Goal: Task Accomplishment & Management: Manage account settings

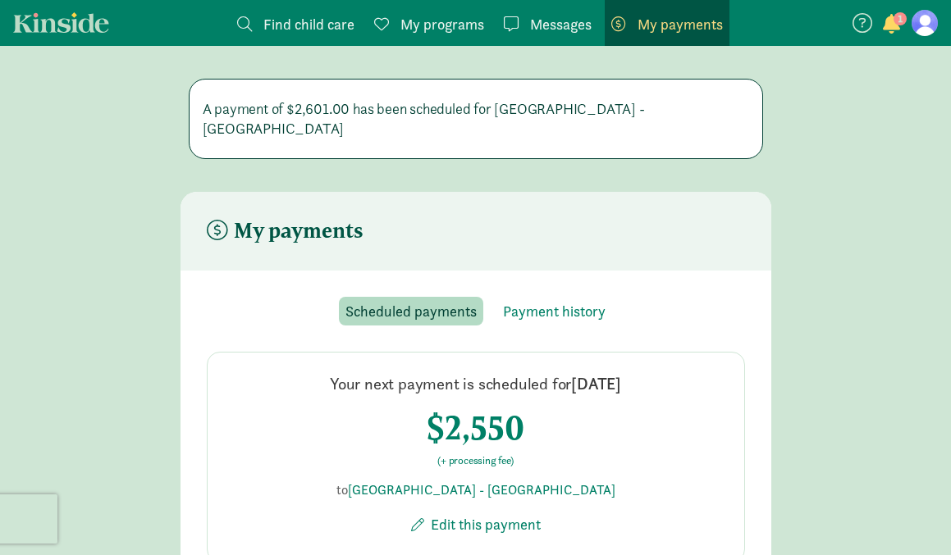
scroll to position [33, 0]
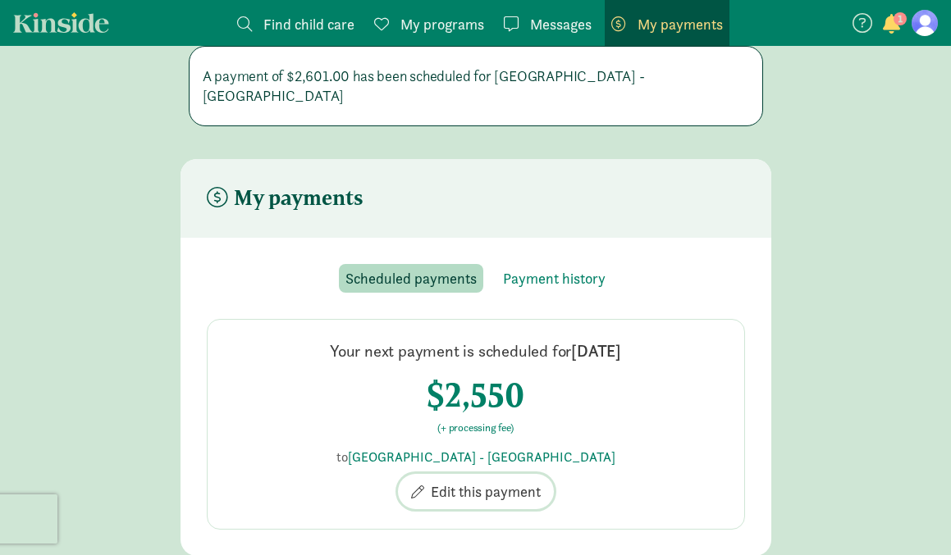
click at [472, 481] on span "Edit this payment" at bounding box center [486, 492] width 110 height 22
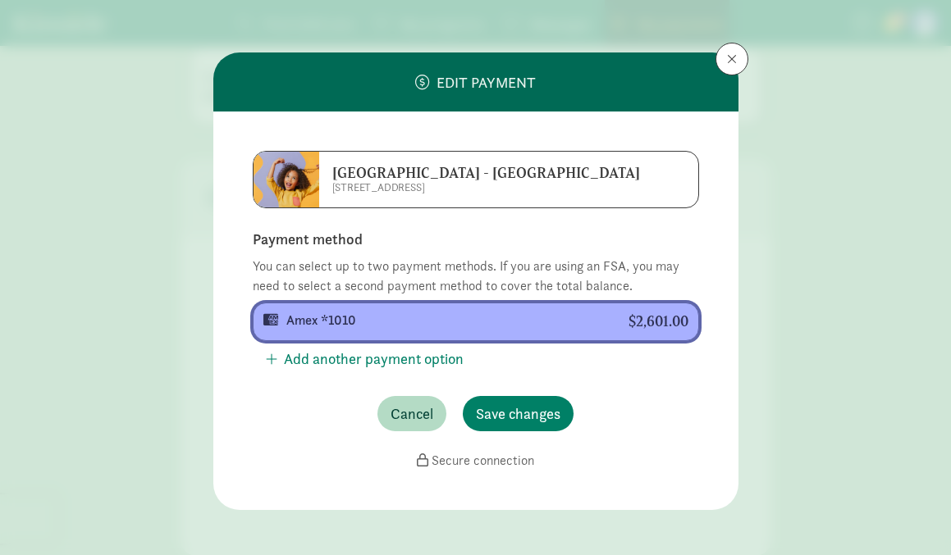
click at [401, 322] on div "Amex *1010" at bounding box center [444, 321] width 316 height 20
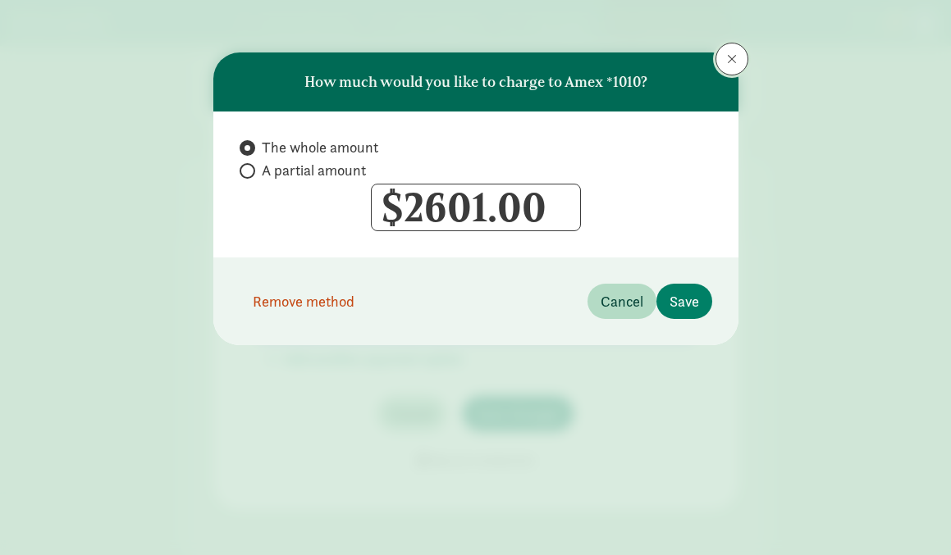
click at [722, 57] on button at bounding box center [731, 59] width 33 height 33
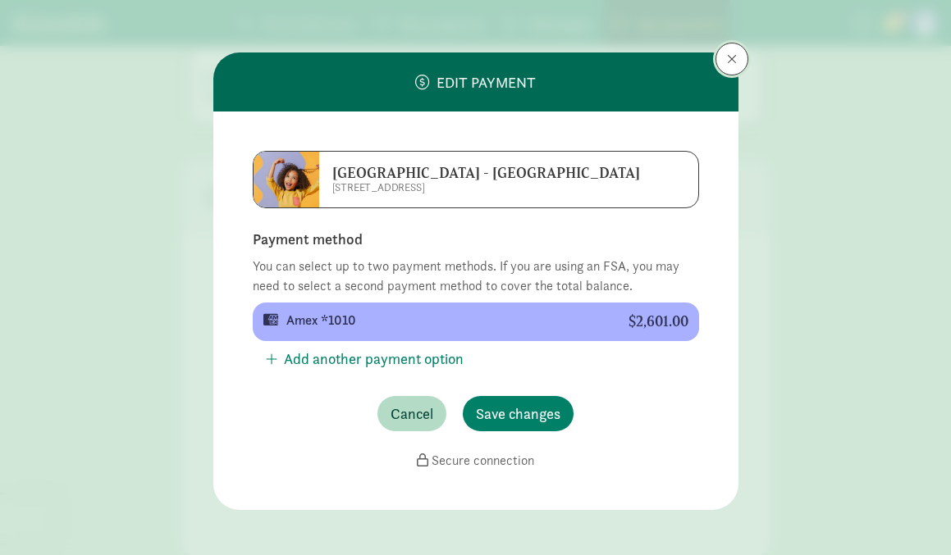
click at [718, 57] on button at bounding box center [731, 59] width 33 height 33
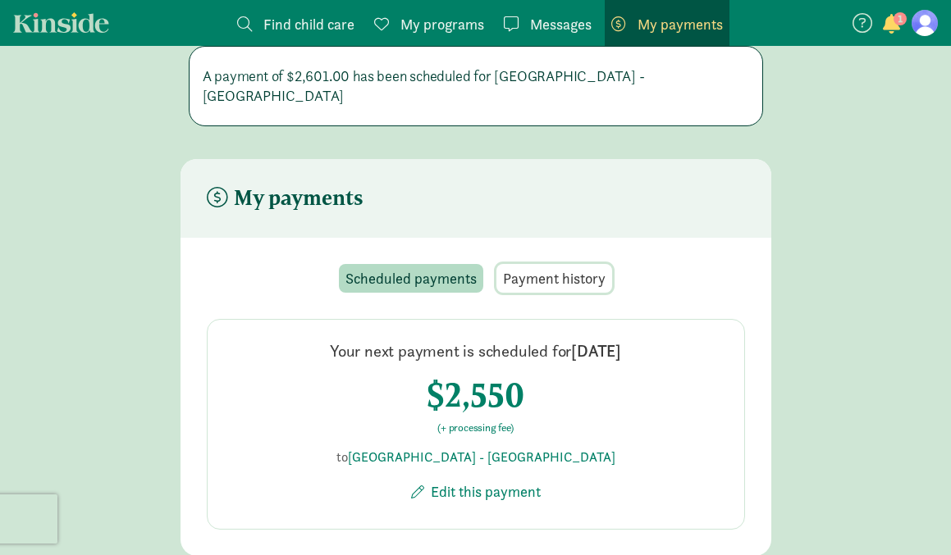
click at [527, 267] on span "Payment history" at bounding box center [554, 278] width 103 height 22
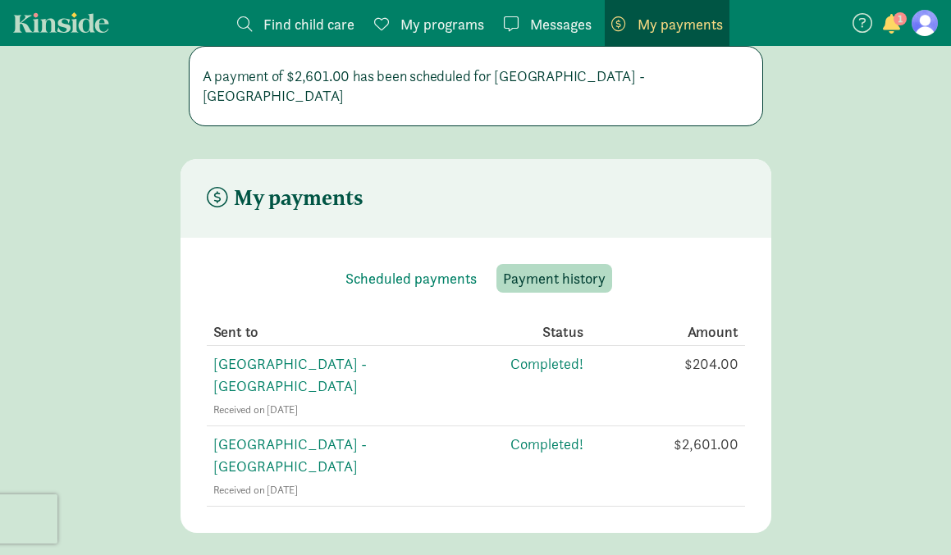
click at [688, 34] on span "My payments" at bounding box center [679, 24] width 85 height 22
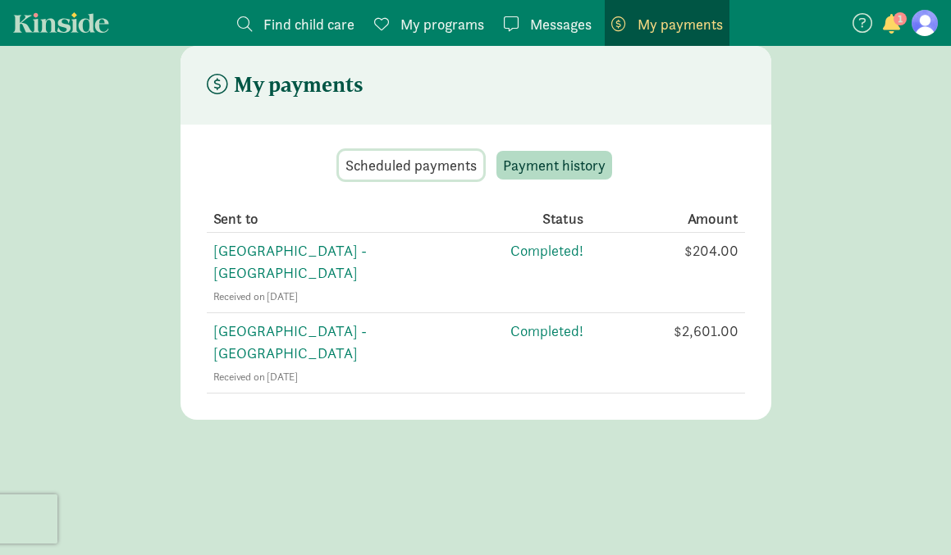
click at [381, 159] on span "Scheduled payments" at bounding box center [410, 165] width 131 height 22
